Goal: Task Accomplishment & Management: Manage account settings

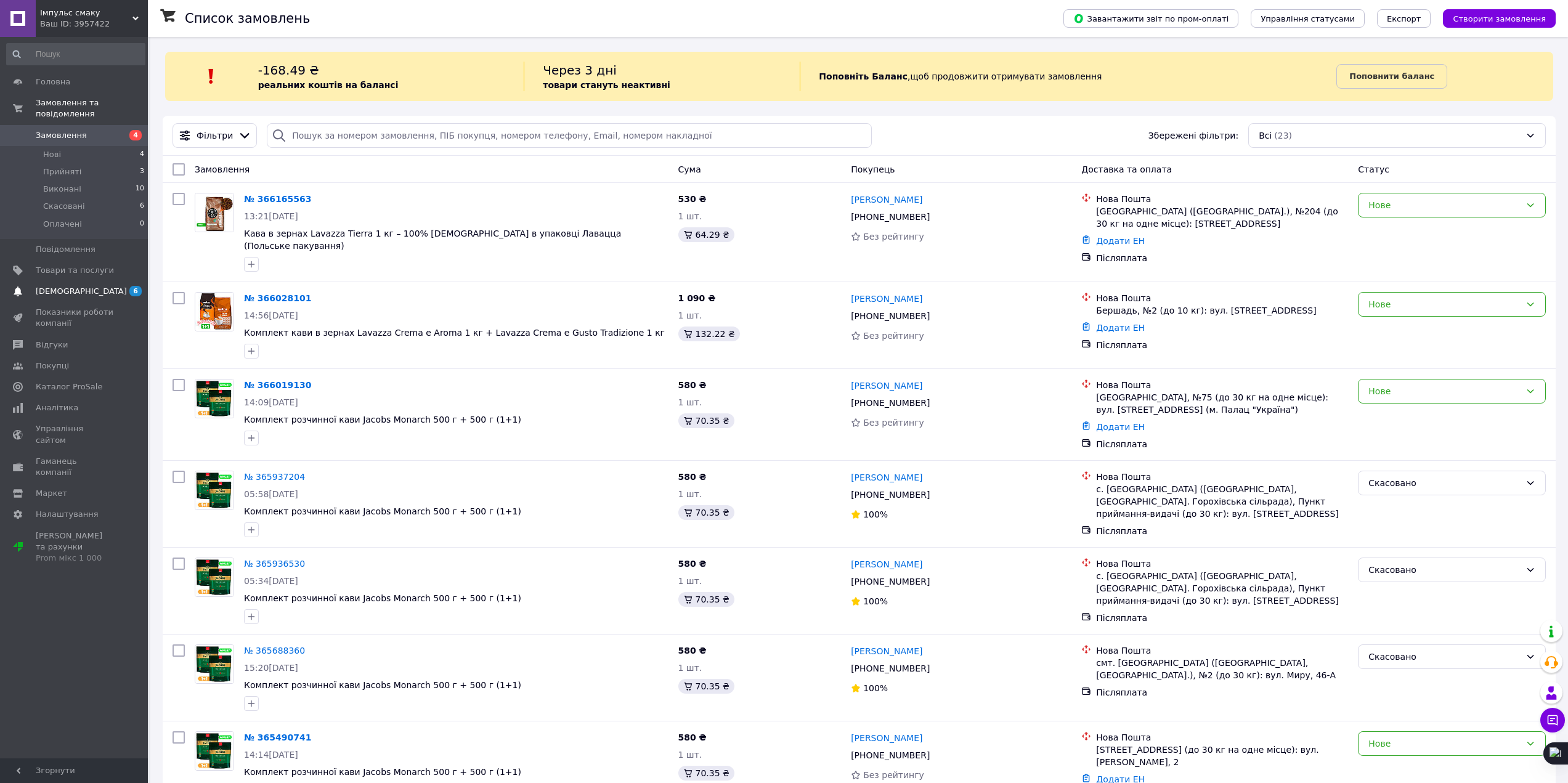
click at [84, 287] on link "Сповіщення 6 0" at bounding box center [76, 291] width 152 height 21
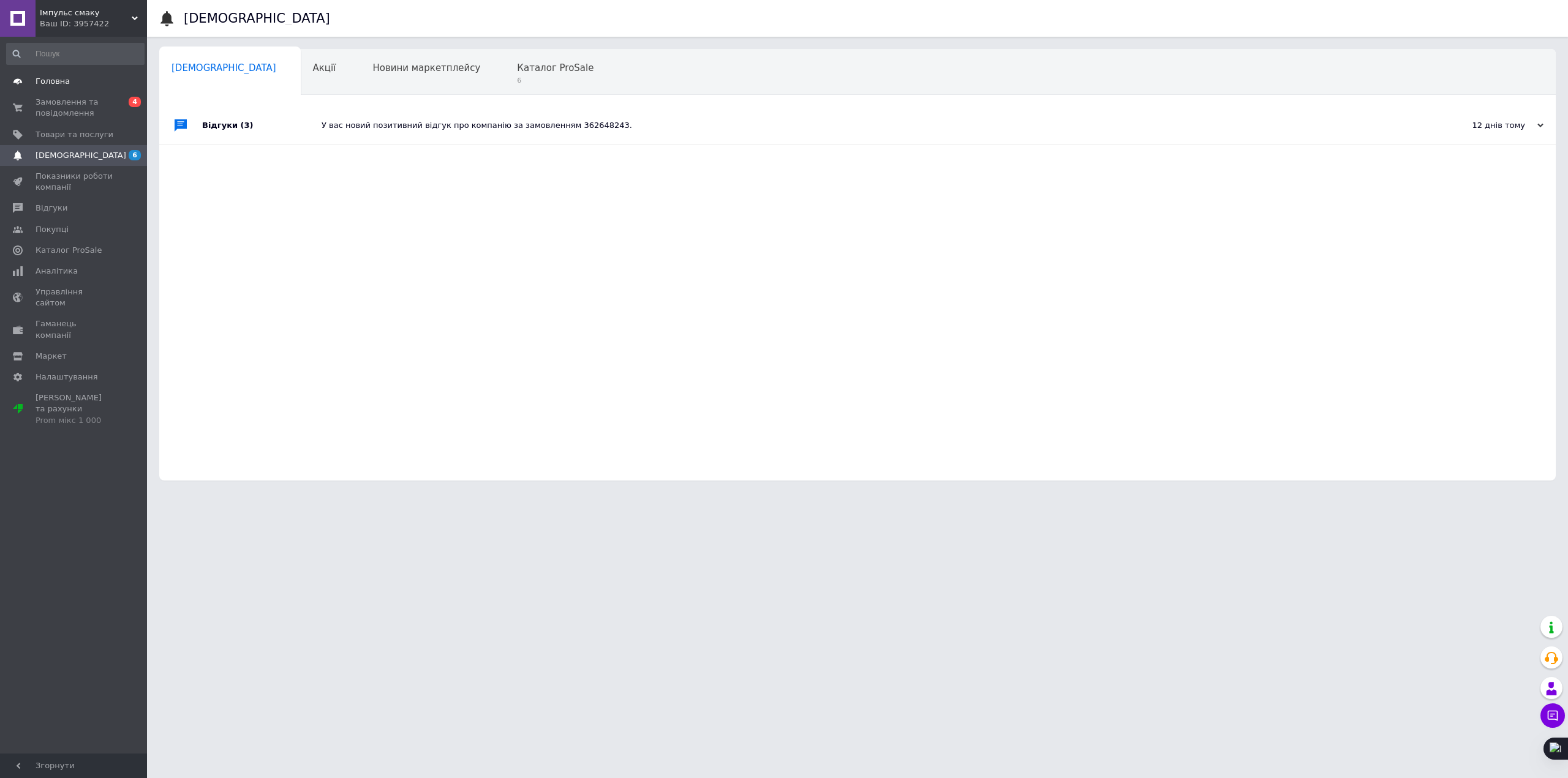
click at [79, 74] on link "Головна" at bounding box center [75, 81] width 151 height 21
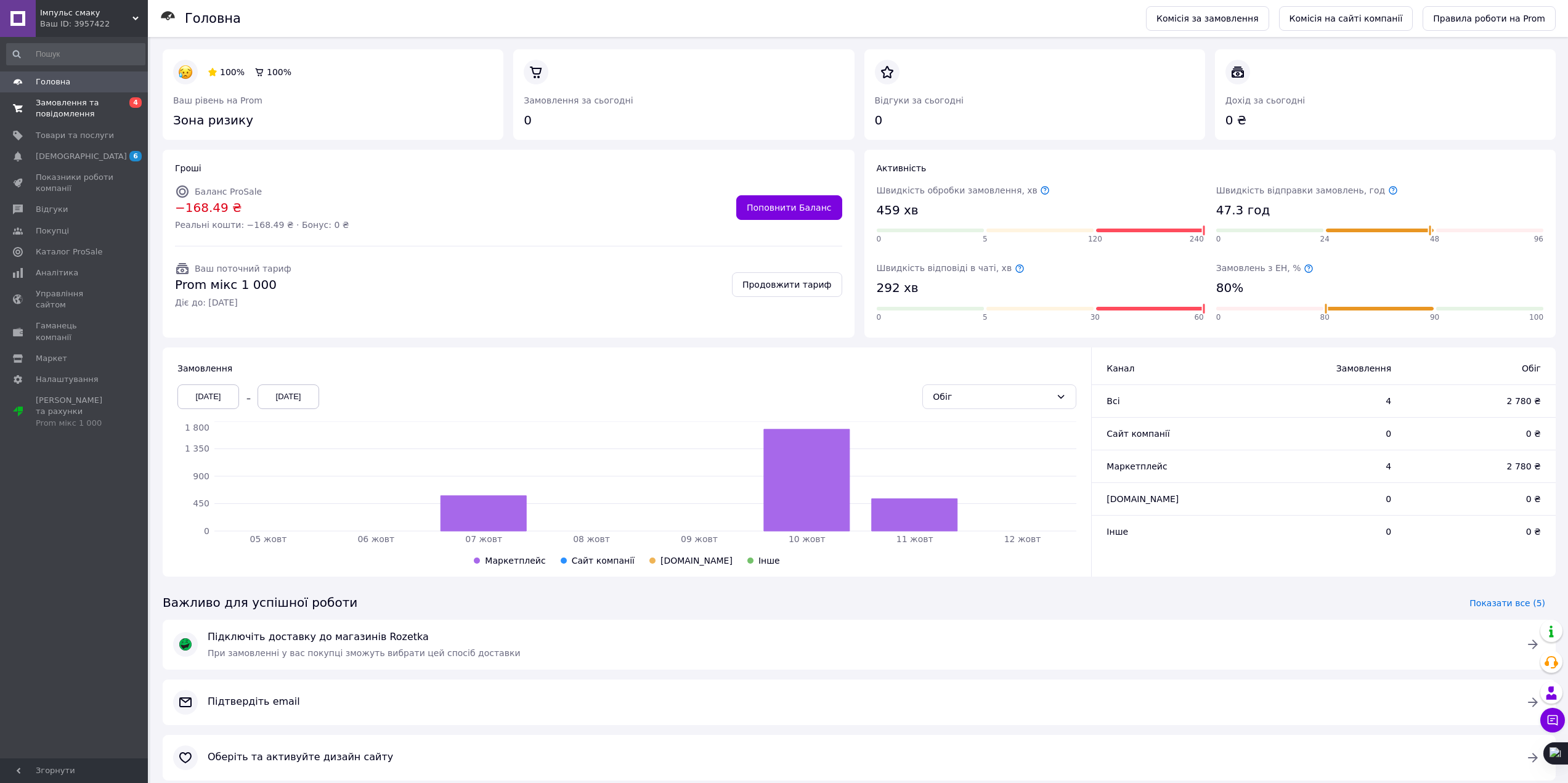
click at [82, 102] on span "Замовлення та повідомлення" at bounding box center [75, 108] width 79 height 22
